Goal: Task Accomplishment & Management: Complete application form

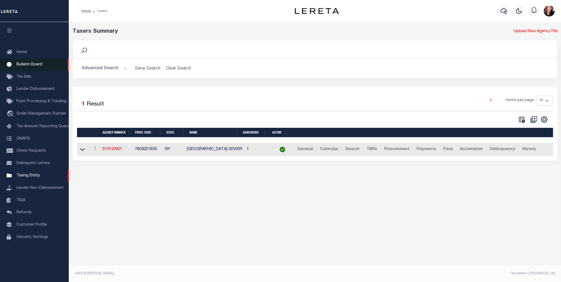
click at [24, 64] on span "Bulletin Board" at bounding box center [30, 65] width 26 height 4
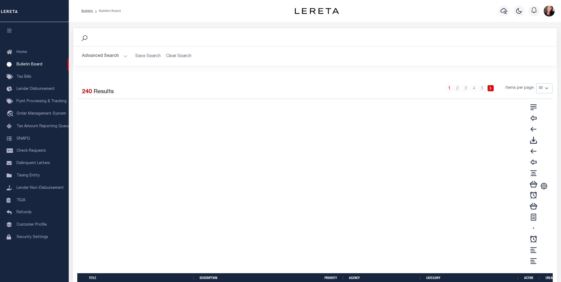
select select "50"
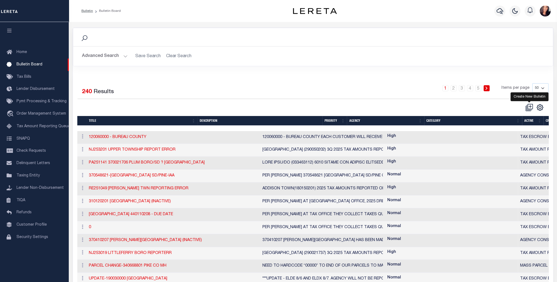
click at [528, 107] on icon at bounding box center [530, 108] width 8 height 8
checkbox input "false"
checkbox input "true"
select select
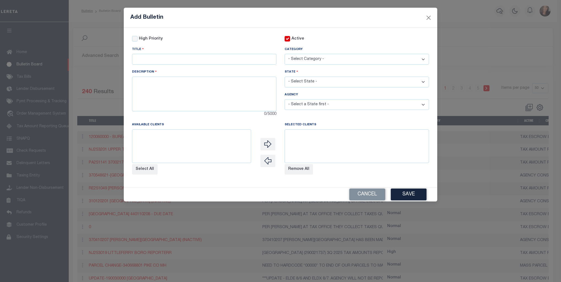
click at [176, 135] on select at bounding box center [191, 147] width 119 height 34
click at [155, 87] on textarea at bounding box center [204, 94] width 144 height 35
paste textarea "120060000 - BUREAU COUNTY EACH CUSTOMER WILL RECEIVE SPECIFIC LOAN DETAIL ON TA…"
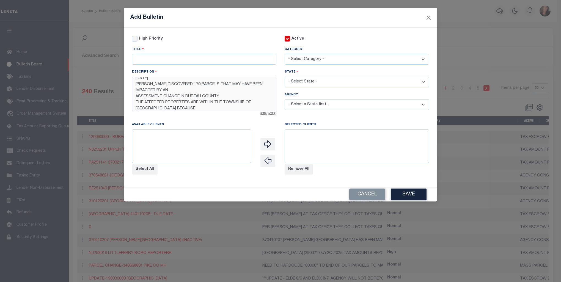
scroll to position [28, 0]
drag, startPoint x: 136, startPoint y: 85, endPoint x: 223, endPoint y: 84, distance: 87.0
click at [223, 84] on textarea "120060000 - BUREAU COUNTY EACH CUSTOMER WILL RECEIVE SPECIFIC LOAN DETAIL ON TA…" at bounding box center [204, 94] width 144 height 35
type textarea "120060000 - BUREAU COUNTY EACH CUSTOMER WILL RECEIVE SPECIFIC LOAN DETAIL ON TA…"
click at [156, 60] on input "text" at bounding box center [204, 59] width 144 height 11
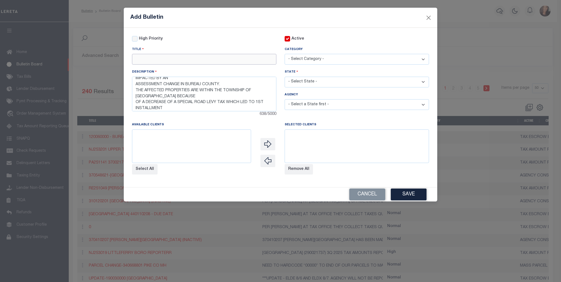
paste input "ASSESSMENT CHANGE IN [GEOGRAPHIC_DATA]."
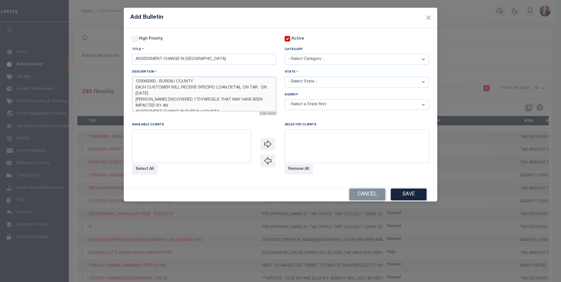
drag, startPoint x: 155, startPoint y: 82, endPoint x: 132, endPoint y: 82, distance: 22.6
click at [132, 82] on textarea "120060000 - BUREAU COUNTY EACH CUSTOMER WILL RECEIVE SPECIFIC LOAN DETAIL ON TA…" at bounding box center [204, 94] width 144 height 35
click at [242, 58] on input "ASSESSMENT CHANGE IN [GEOGRAPHIC_DATA]." at bounding box center [204, 59] width 144 height 11
paste input "120060000"
click at [223, 59] on input "ASSESSMENT CHANGE IN BUREAU COUNTY. 120060000" at bounding box center [204, 59] width 144 height 11
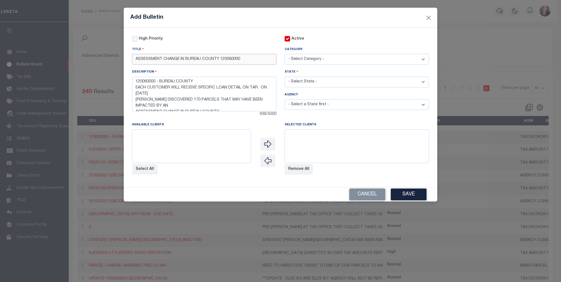
type input "ASSESSMENT CHANGE IN BUREAU COUNTY 120060000"
click at [324, 60] on select "- Select Category - AGENCY CONSOLIDATIONS/SPLITS/INACTIVE DELINQUENCY REPORTING…" at bounding box center [357, 59] width 144 height 11
drag, startPoint x: 270, startPoint y: 99, endPoint x: 254, endPoint y: 103, distance: 16.9
click at [270, 99] on textarea "120060000 - BUREAU COUNTY EACH CUSTOMER WILL RECEIVE SPECIFIC LOAN DETAIL ON TA…" at bounding box center [204, 94] width 144 height 35
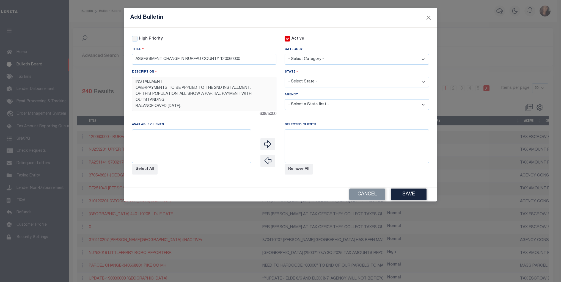
click at [204, 106] on textarea "120060000 - BUREAU COUNTY EACH CUSTOMER WILL RECEIVE SPECIFIC LOAN DETAIL ON TA…" at bounding box center [204, 94] width 144 height 35
paste textarea "ALL 170 PARCELS AMONG 161 LOANS FOR 24 LENDERS WILL BE INCLUDED ON HANDLE MANUA…"
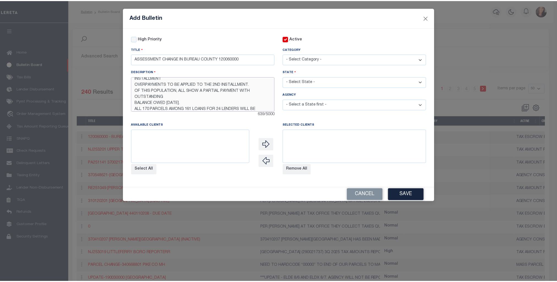
scroll to position [81, 0]
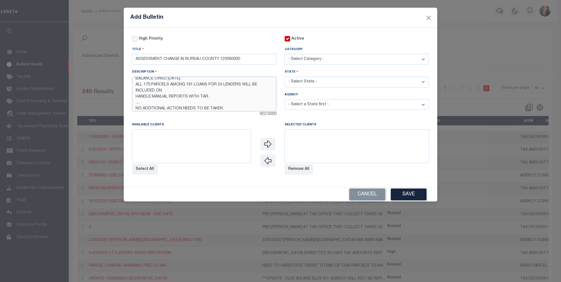
type textarea "120060000 - BUREAU COUNTY EACH CUSTOMER WILL RECEIVE SPECIFIC LOAN DETAIL ON TA…"
click at [423, 59] on select "- Select Category - AGENCY CONSOLIDATIONS/SPLITS/INACTIVE DELINQUENCY REPORTING…" at bounding box center [357, 59] width 144 height 11
click at [422, 60] on select "- Select Category - AGENCY CONSOLIDATIONS/SPLITS/INACTIVE DELINQUENCY REPORTING…" at bounding box center [357, 59] width 144 height 11
click at [423, 59] on select "- Select Category - AGENCY CONSOLIDATIONS/SPLITS/INACTIVE DELINQUENCY REPORTING…" at bounding box center [357, 59] width 144 height 11
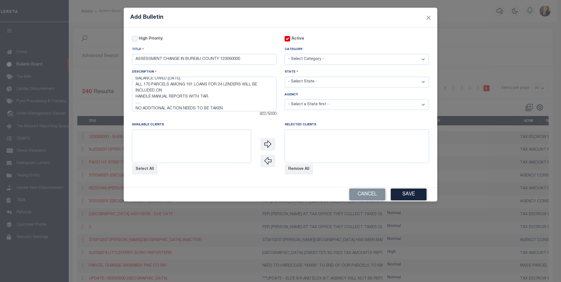
click at [193, 141] on select at bounding box center [191, 147] width 119 height 34
click at [192, 141] on select at bounding box center [191, 147] width 119 height 34
click at [328, 61] on select "- Select Category - AGENCY CONSOLIDATIONS/SPLITS/INACTIVE DELINQUENCY REPORTING…" at bounding box center [357, 59] width 144 height 11
drag, startPoint x: 133, startPoint y: 38, endPoint x: 153, endPoint y: 42, distance: 20.0
click at [133, 38] on input "High Priority" at bounding box center [135, 39] width 6 height 6
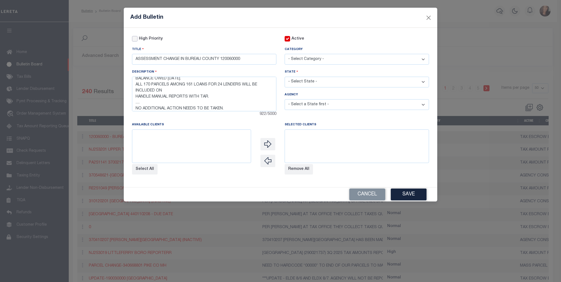
checkbox input "true"
click at [424, 59] on select "- Select Category - AGENCY CONSOLIDATIONS/SPLITS/INACTIVE DELINQUENCY REPORTING…" at bounding box center [357, 59] width 144 height 11
select select "21"
click at [285, 54] on select "- Select Category - AGENCY CONSOLIDATIONS/SPLITS/INACTIVE DELINQUENCY REPORTING…" at bounding box center [357, 59] width 144 height 11
click at [423, 83] on select "- Select State - [US_STATE] AL AR AZ CA CO [GEOGRAPHIC_DATA] [GEOGRAPHIC_DATA] …" at bounding box center [357, 82] width 144 height 11
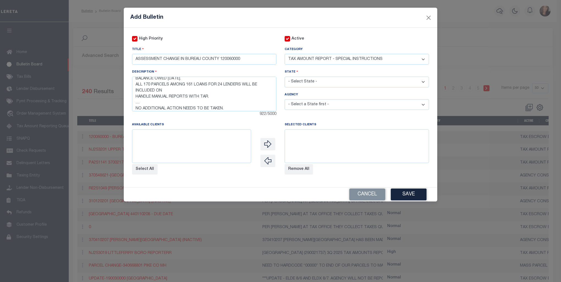
select select "IL"
click at [285, 77] on select "- Select State - [US_STATE] AL AR AZ CA CO [GEOGRAPHIC_DATA] [GEOGRAPHIC_DATA] …" at bounding box center [357, 82] width 144 height 11
select select
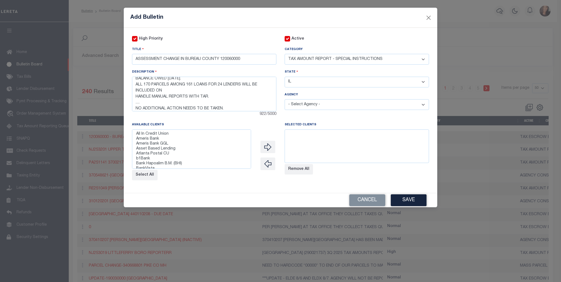
click at [422, 104] on select "- Select Agency - [GEOGRAPHIC_DATA] [GEOGRAPHIC_DATA] MOBILE HOMES ALEXANDER CO…" at bounding box center [357, 104] width 144 height 11
select select "1701100000"
click at [285, 100] on select "- Select Agency - [GEOGRAPHIC_DATA] [GEOGRAPHIC_DATA] MOBILE HOMES ALEXANDER CO…" at bounding box center [357, 104] width 144 height 11
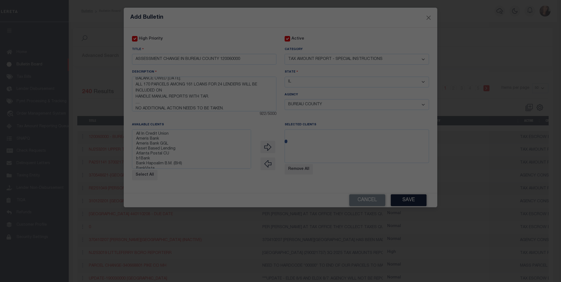
select select
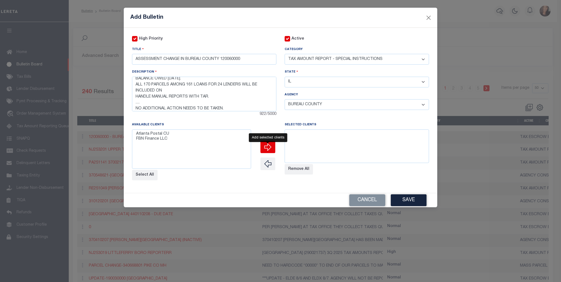
click at [266, 149] on icon "" at bounding box center [268, 147] width 8 height 8
select select
click at [173, 135] on option "Atlanta Postal CU" at bounding box center [192, 134] width 112 height 5
select select "2244"
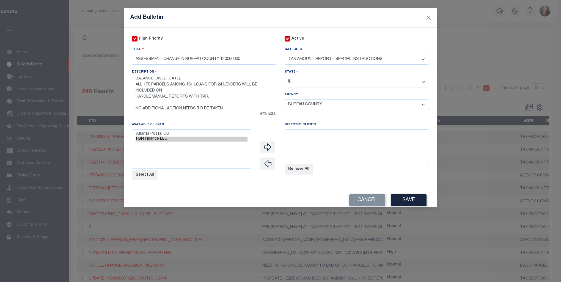
click at [161, 140] on option "FBN Finance LLC" at bounding box center [192, 139] width 112 height 5
drag, startPoint x: 267, startPoint y: 149, endPoint x: 255, endPoint y: 146, distance: 12.4
click at [266, 149] on icon "" at bounding box center [268, 147] width 8 height 8
select select
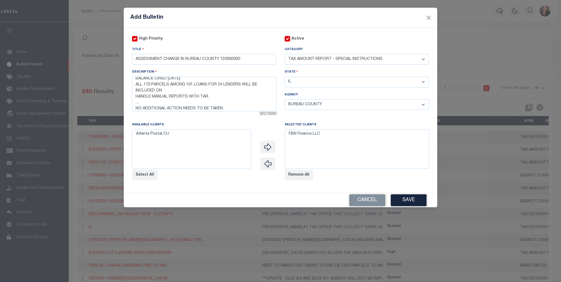
drag, startPoint x: 164, startPoint y: 136, endPoint x: 249, endPoint y: 149, distance: 85.4
select select "2205"
click at [165, 136] on option "Atlanta Postal CU" at bounding box center [192, 134] width 112 height 5
click at [267, 149] on icon "" at bounding box center [268, 147] width 8 height 8
select select
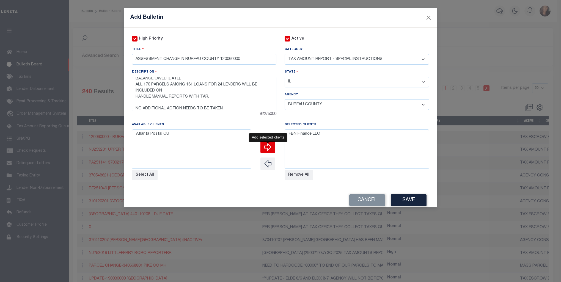
select select
click at [411, 201] on button "Save" at bounding box center [409, 201] width 36 height 12
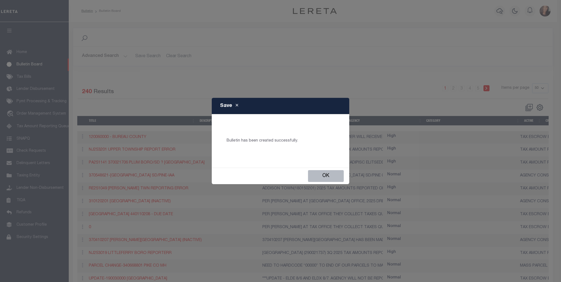
click at [333, 178] on button "Ok" at bounding box center [326, 176] width 36 height 12
